Goal: Find specific fact: Find specific fact

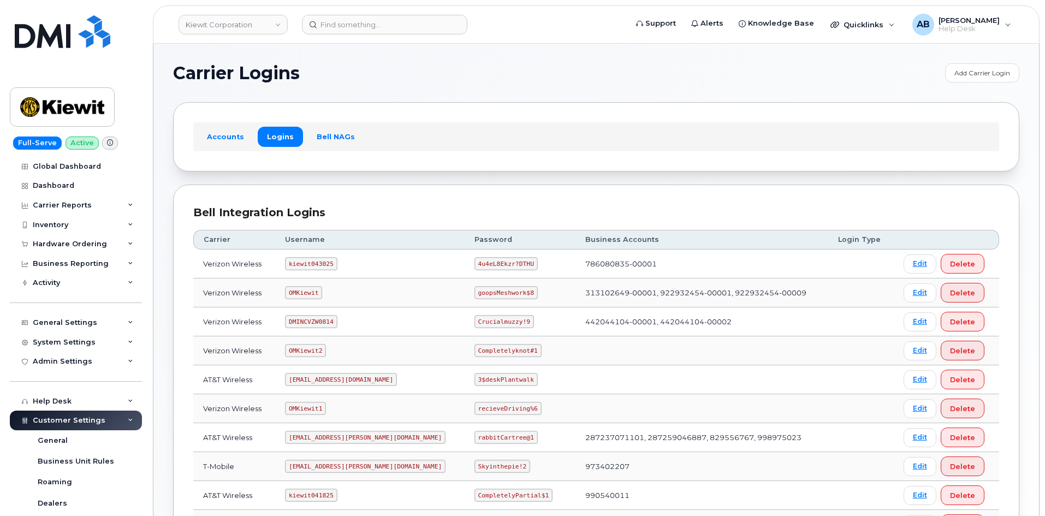
click at [320, 264] on code "kiewit043025" at bounding box center [311, 263] width 52 height 13
copy code "kiewit043025"
click at [475, 263] on code "4u4eL8Ekzr?DTHU" at bounding box center [506, 263] width 63 height 13
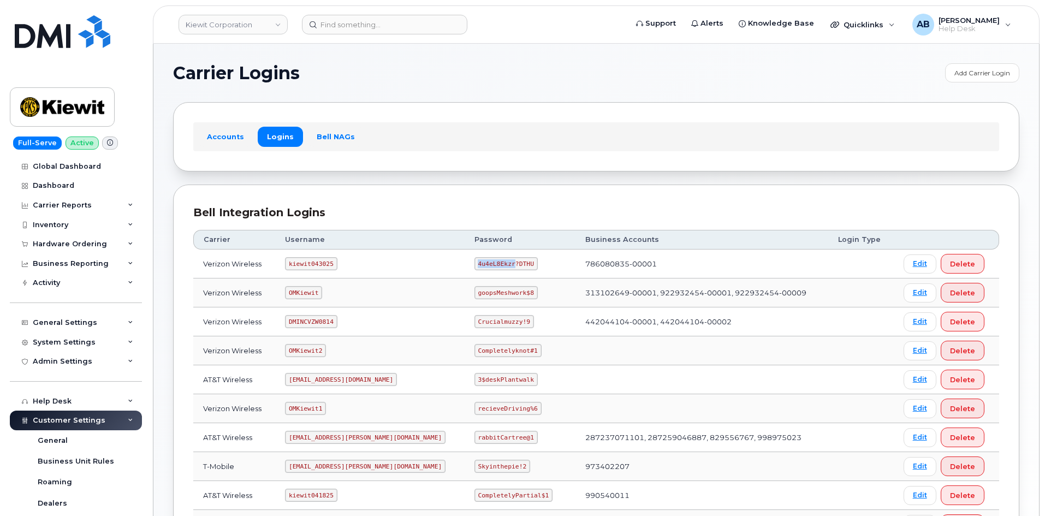
click at [475, 263] on code "4u4eL8Ekzr?DTHU" at bounding box center [506, 263] width 63 height 13
copy code "4u4eL8Ekzr?DTHU"
drag, startPoint x: 346, startPoint y: 180, endPoint x: 348, endPoint y: 131, distance: 49.8
click at [346, 180] on section "Carrier Logins Add Carrier Login Accounts Logins Bell NAGs Bell Integration Log…" at bounding box center [596, 359] width 846 height 593
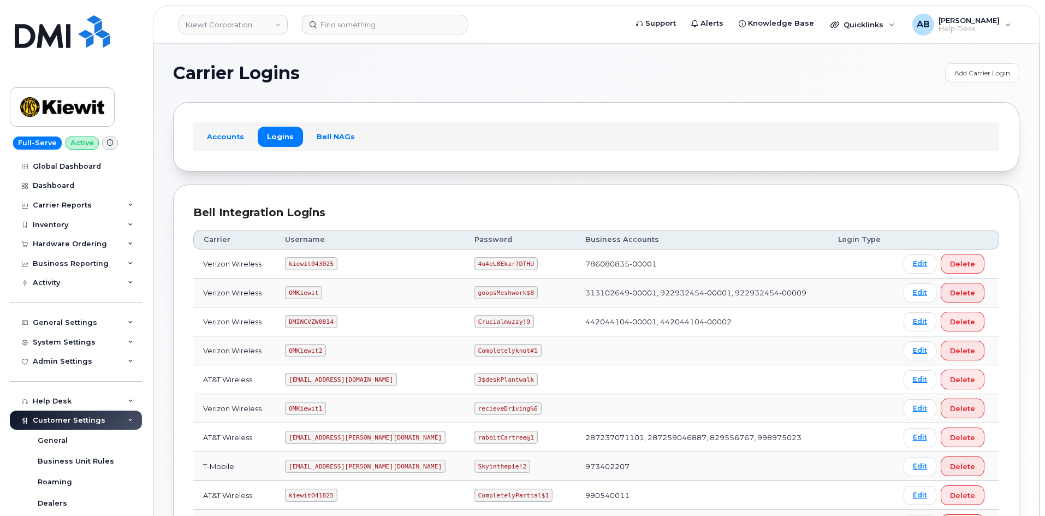
click at [315, 261] on code "kiewit043025" at bounding box center [311, 263] width 52 height 13
copy code "kiewit043025"
click at [475, 269] on code "4u4eL8Ekzr?DTHU" at bounding box center [506, 263] width 63 height 13
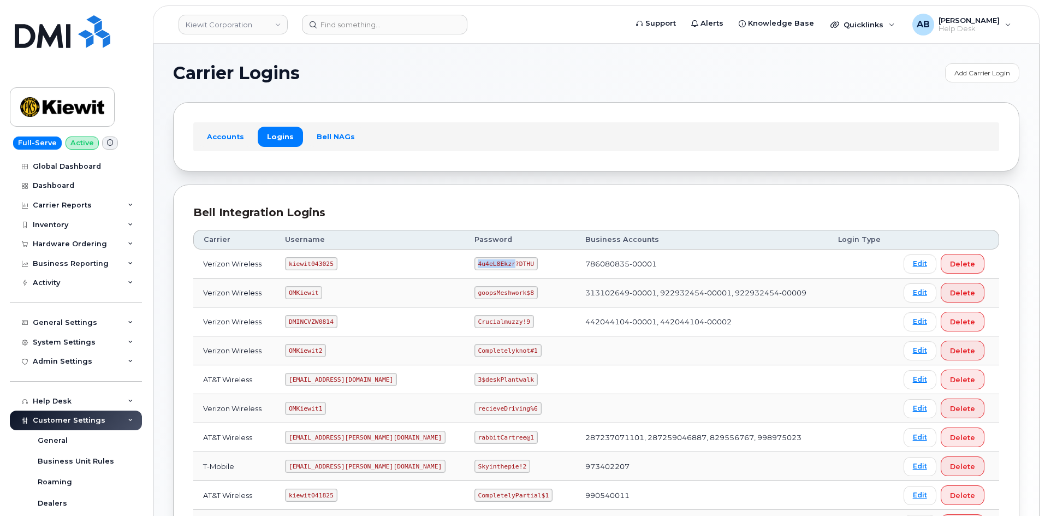
click at [475, 263] on code "4u4eL8Ekzr?DTHU" at bounding box center [506, 263] width 63 height 13
